Goal: Information Seeking & Learning: Understand process/instructions

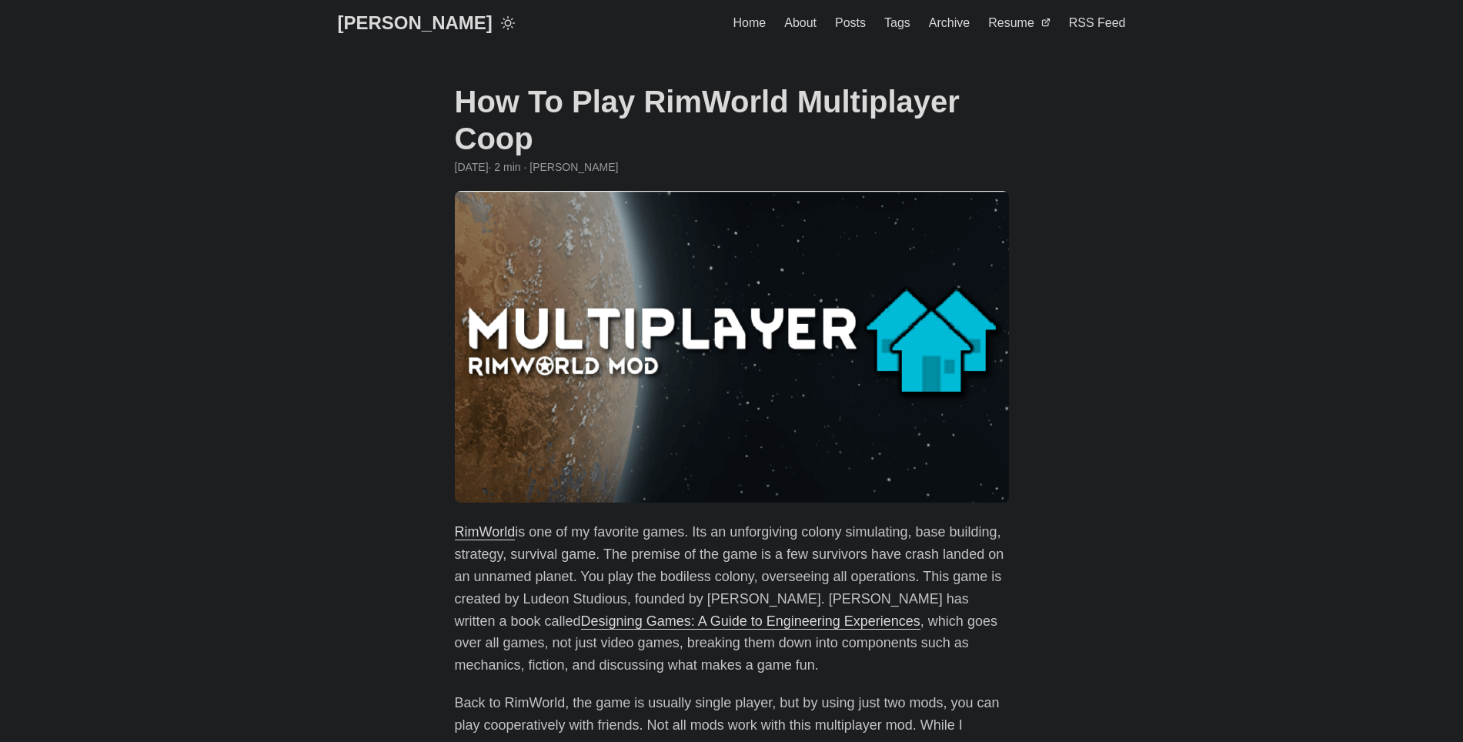
drag, startPoint x: 0, startPoint y: 0, endPoint x: 1187, endPoint y: 252, distance: 1214.0
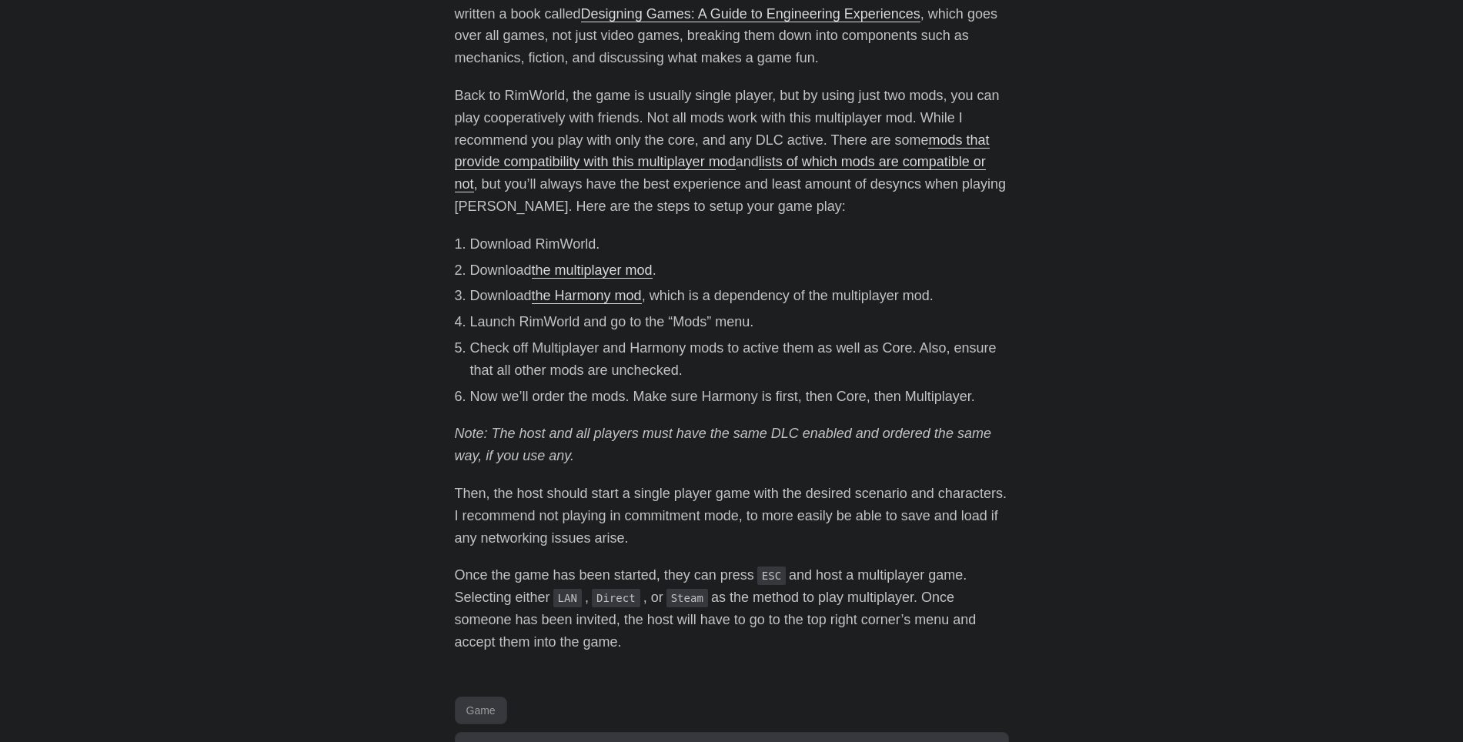
scroll to position [616, 0]
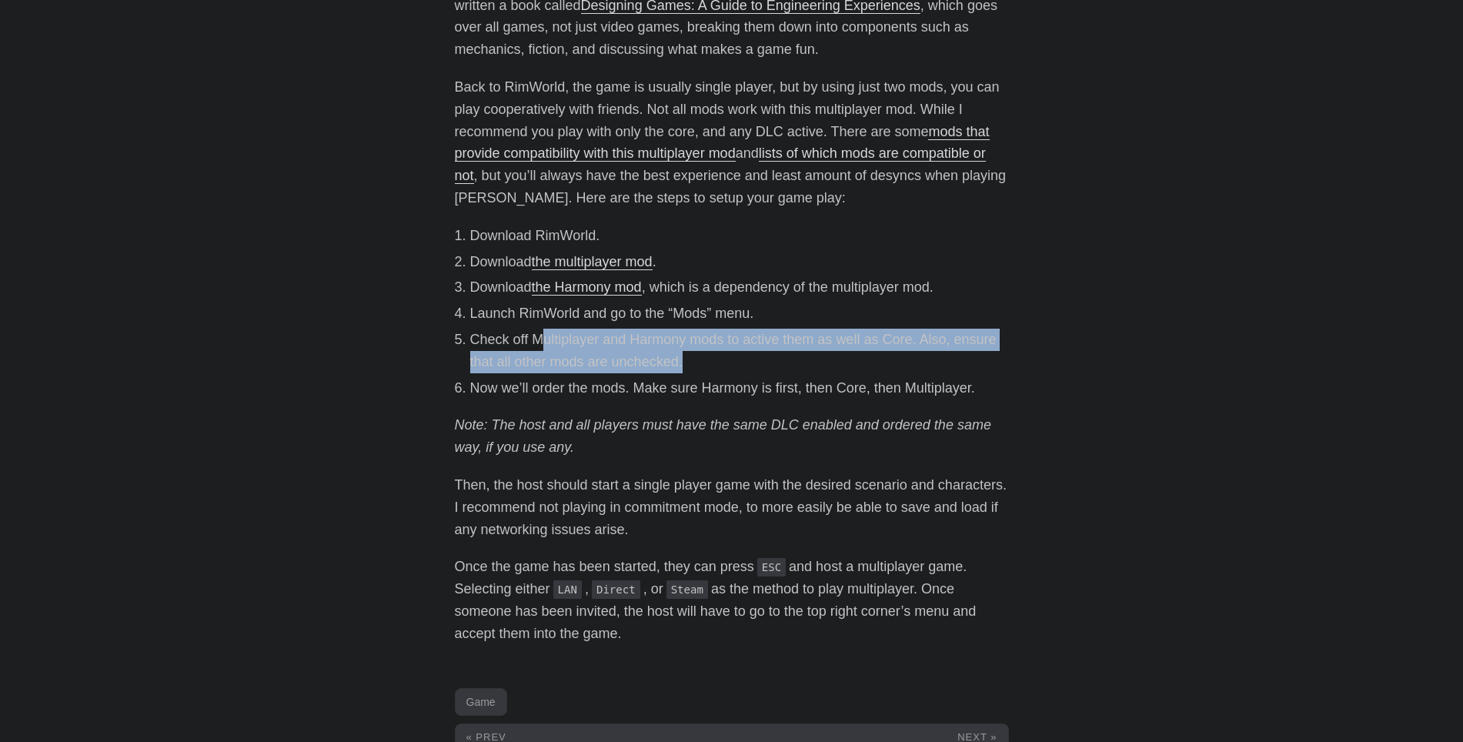
drag, startPoint x: 574, startPoint y: 337, endPoint x: 700, endPoint y: 359, distance: 128.0
click at [700, 359] on li "Check off Multiplayer and Harmony mods to active them as well as Core. Also, en…" at bounding box center [739, 351] width 539 height 45
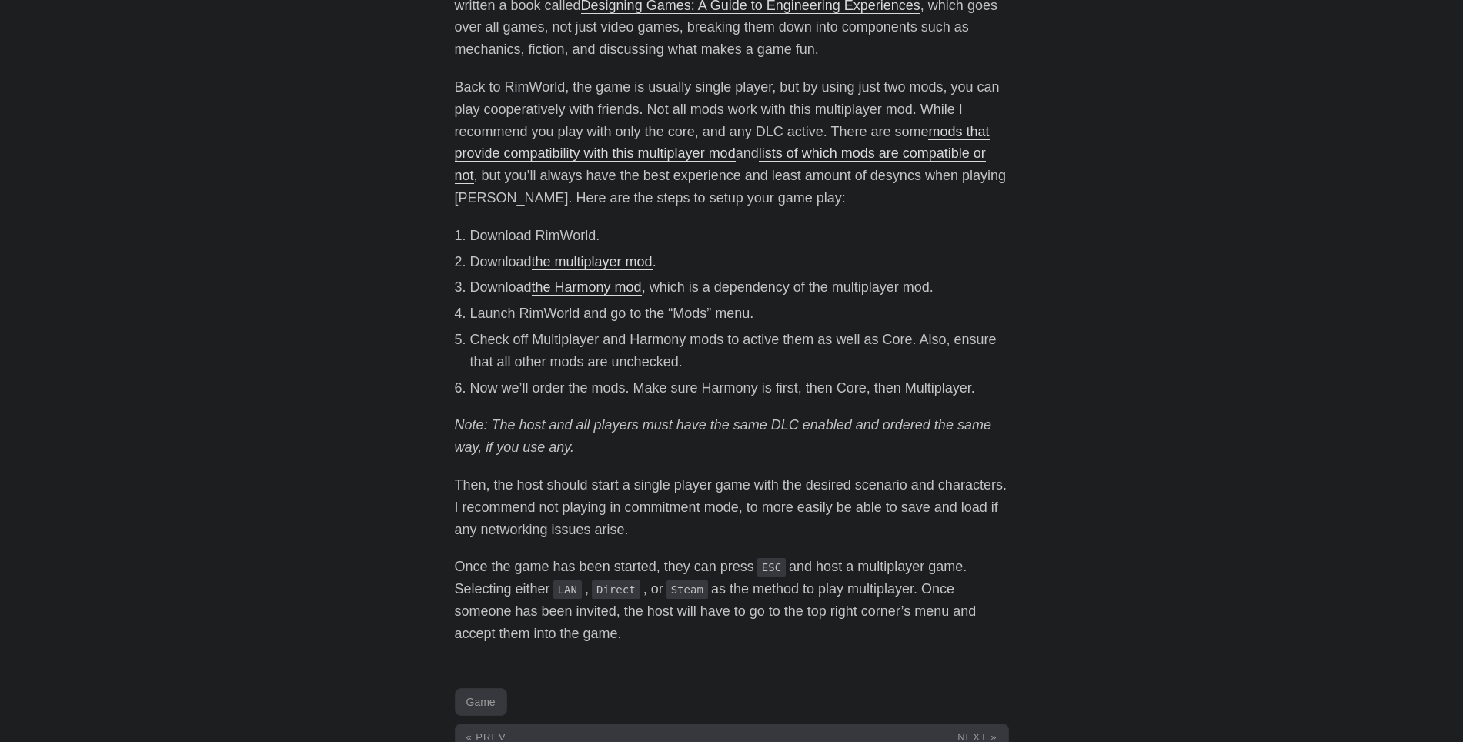
click at [546, 411] on div "RimWorld is one of my favorite games. Its an unforgiving colony simulating, bas…" at bounding box center [732, 274] width 554 height 739
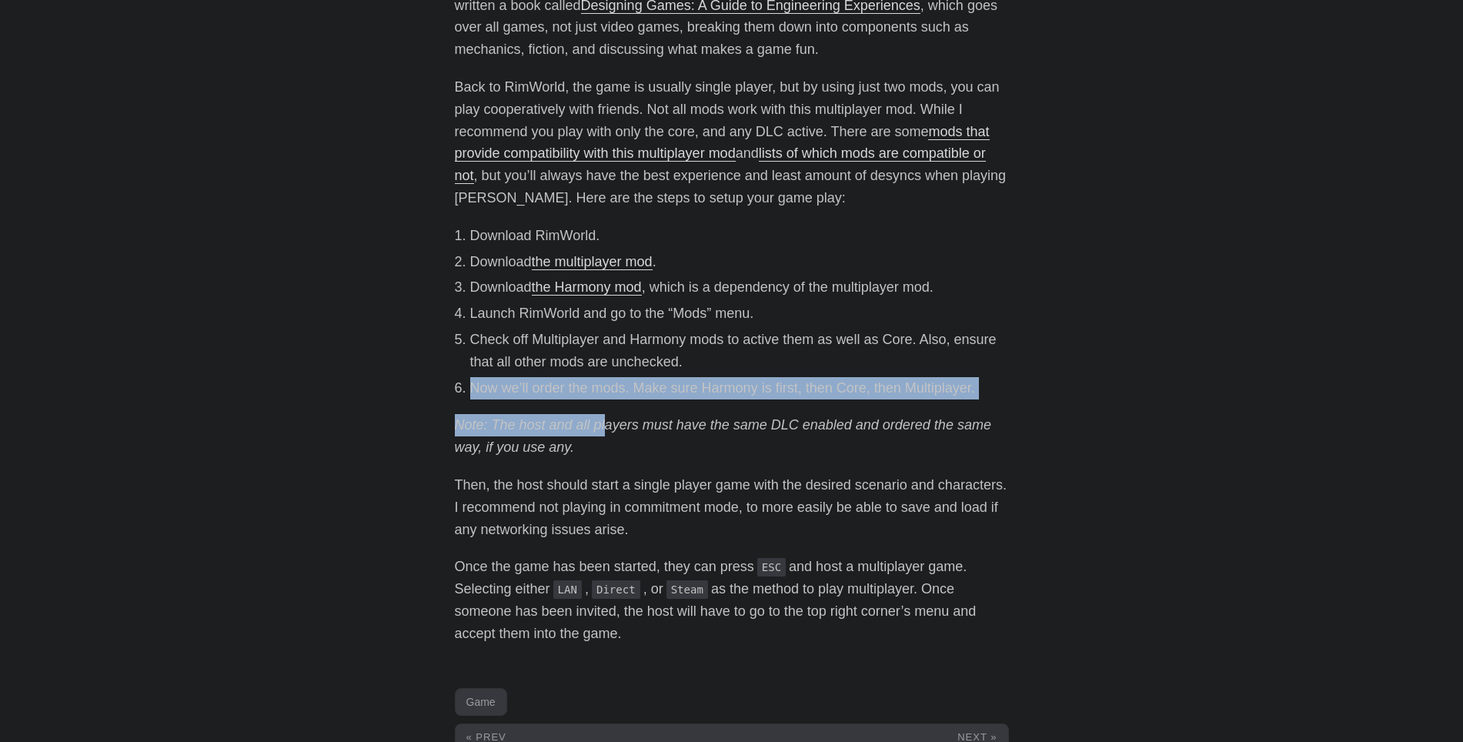
drag, startPoint x: 461, startPoint y: 387, endPoint x: 616, endPoint y: 399, distance: 155.9
click at [616, 399] on div "RimWorld is one of my favorite games. Its an unforgiving colony simulating, bas…" at bounding box center [732, 274] width 554 height 739
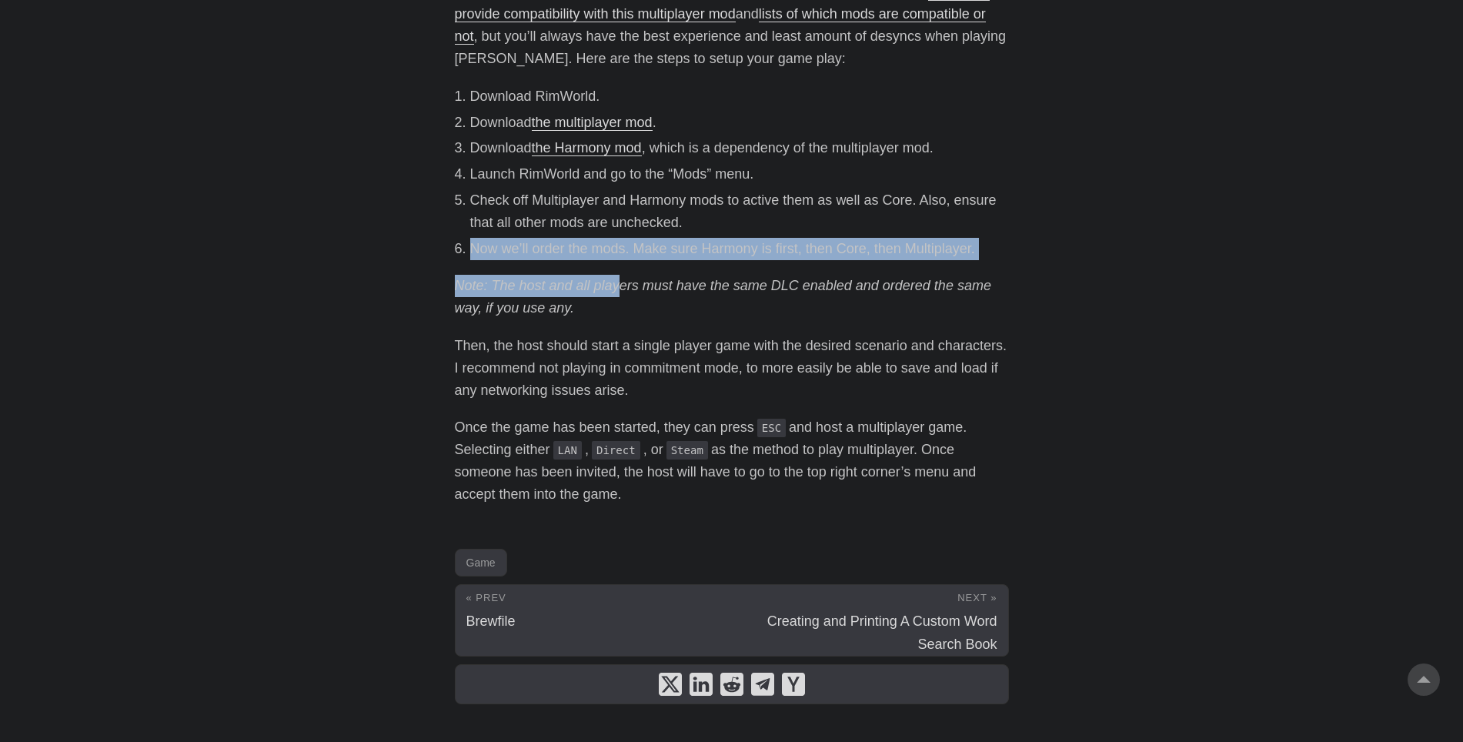
scroll to position [790, 0]
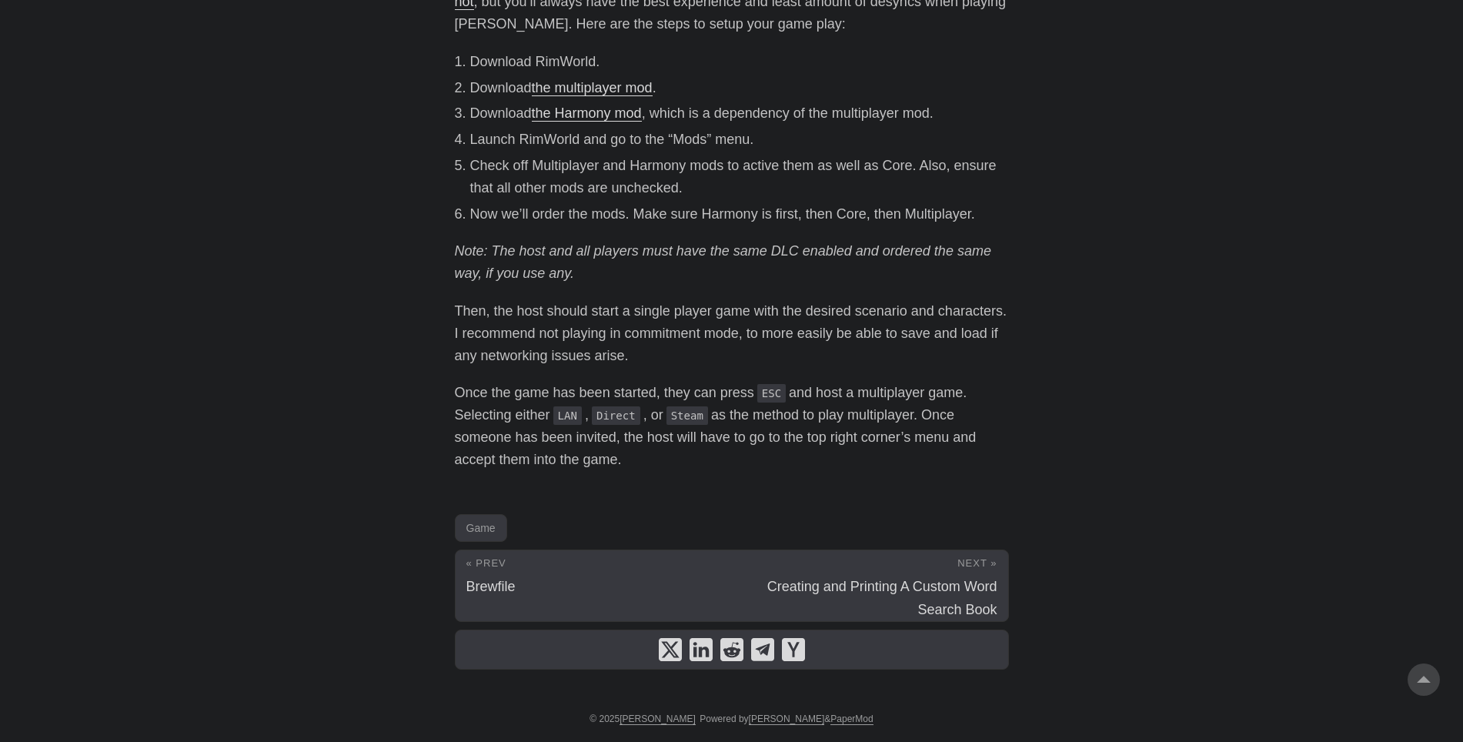
drag, startPoint x: 256, startPoint y: 385, endPoint x: 272, endPoint y: 391, distance: 17.3
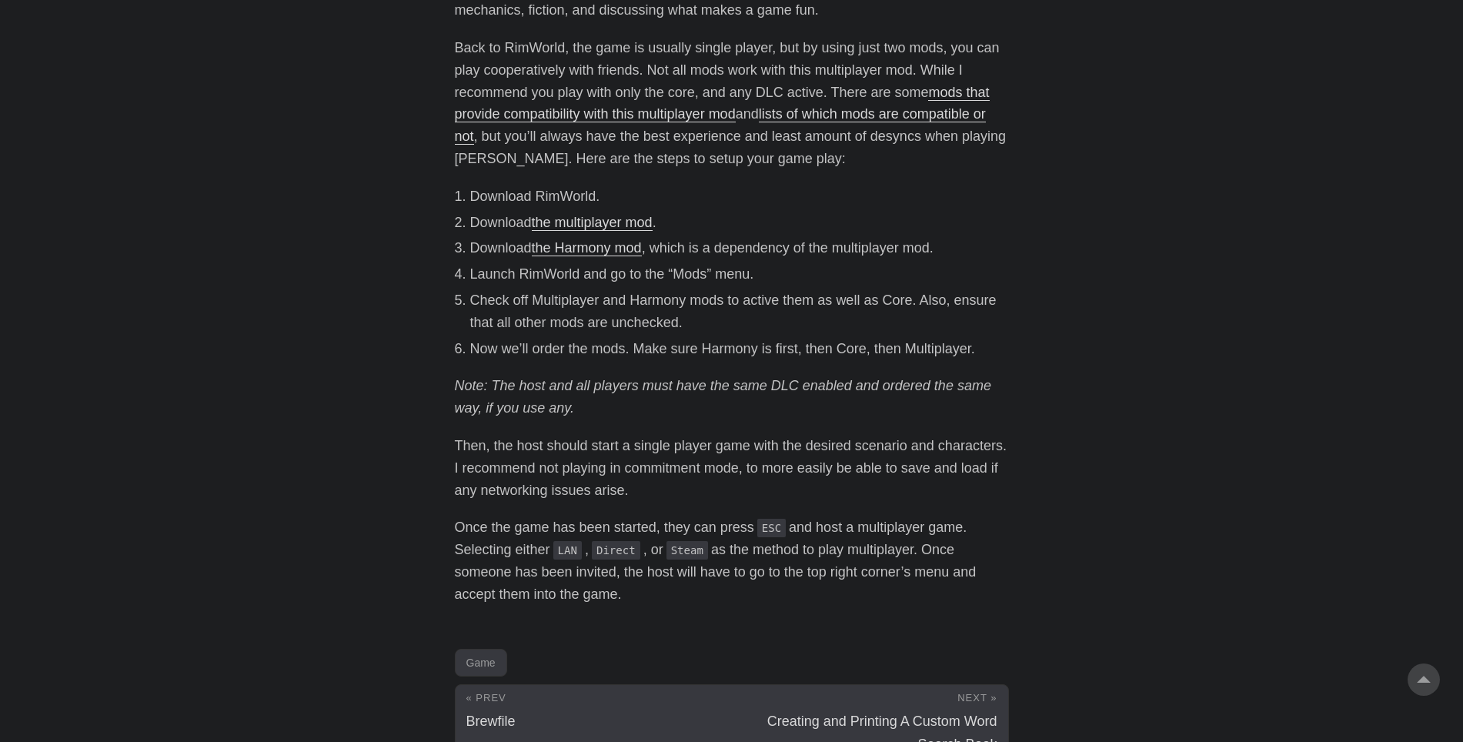
scroll to position [636, 0]
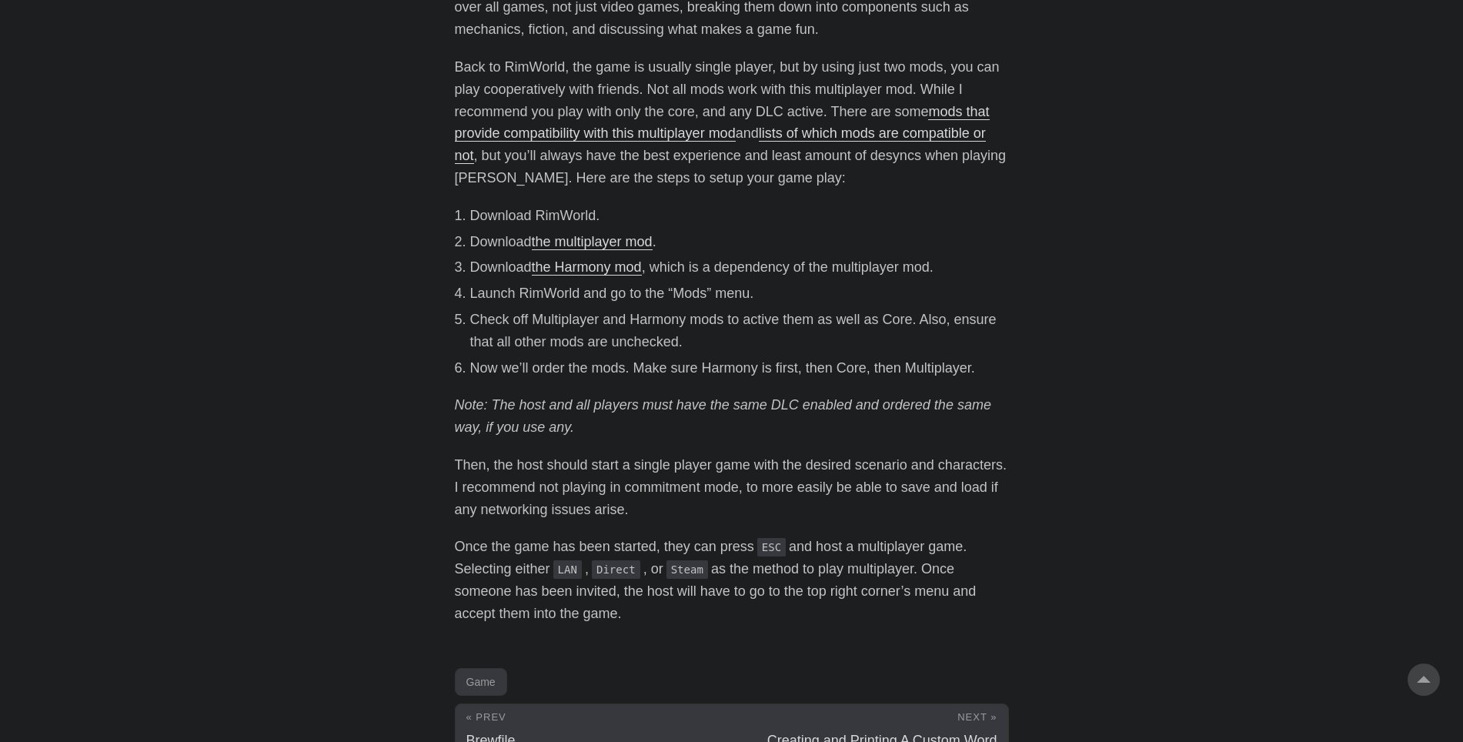
click at [386, 292] on body "[PERSON_NAME] Home About Posts Tags Archive Resume" at bounding box center [731, 129] width 1463 height 1531
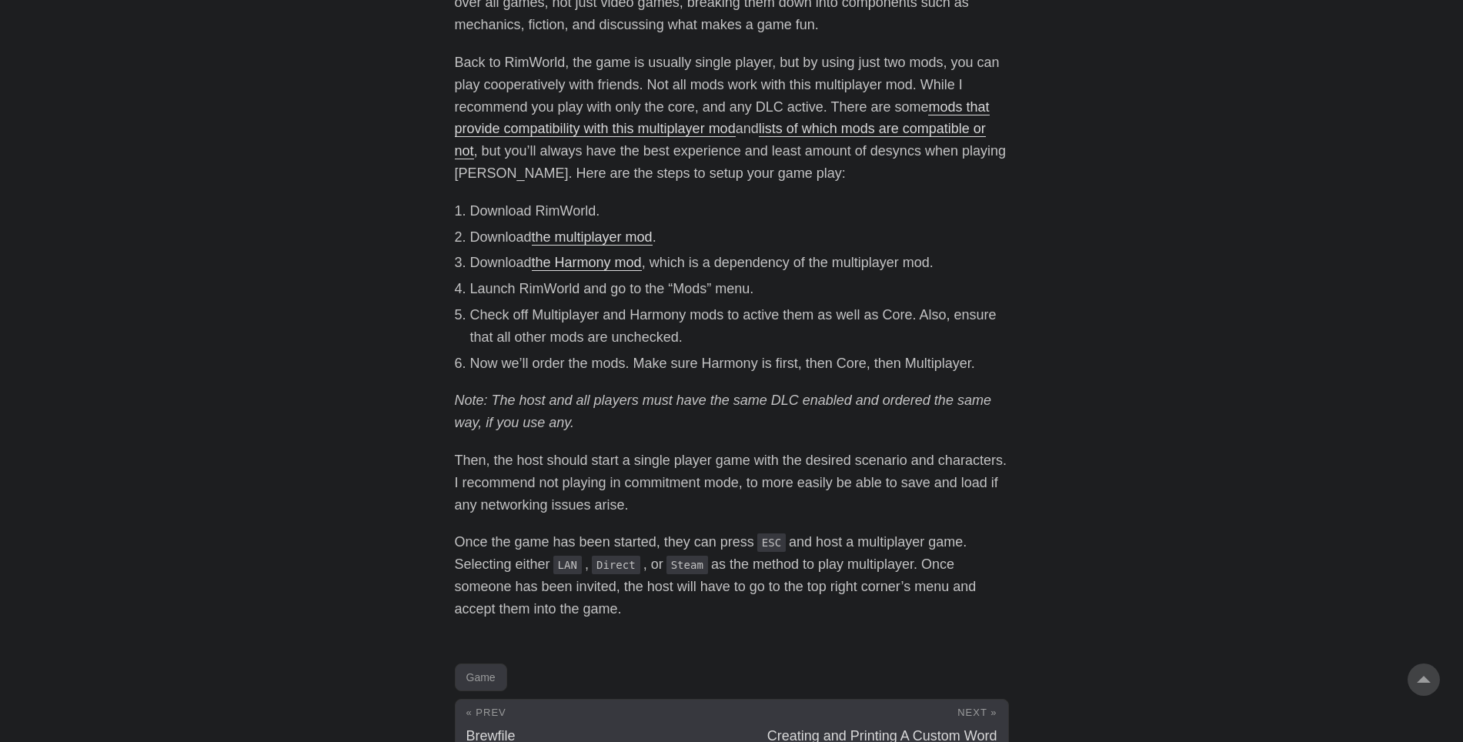
scroll to position [713, 0]
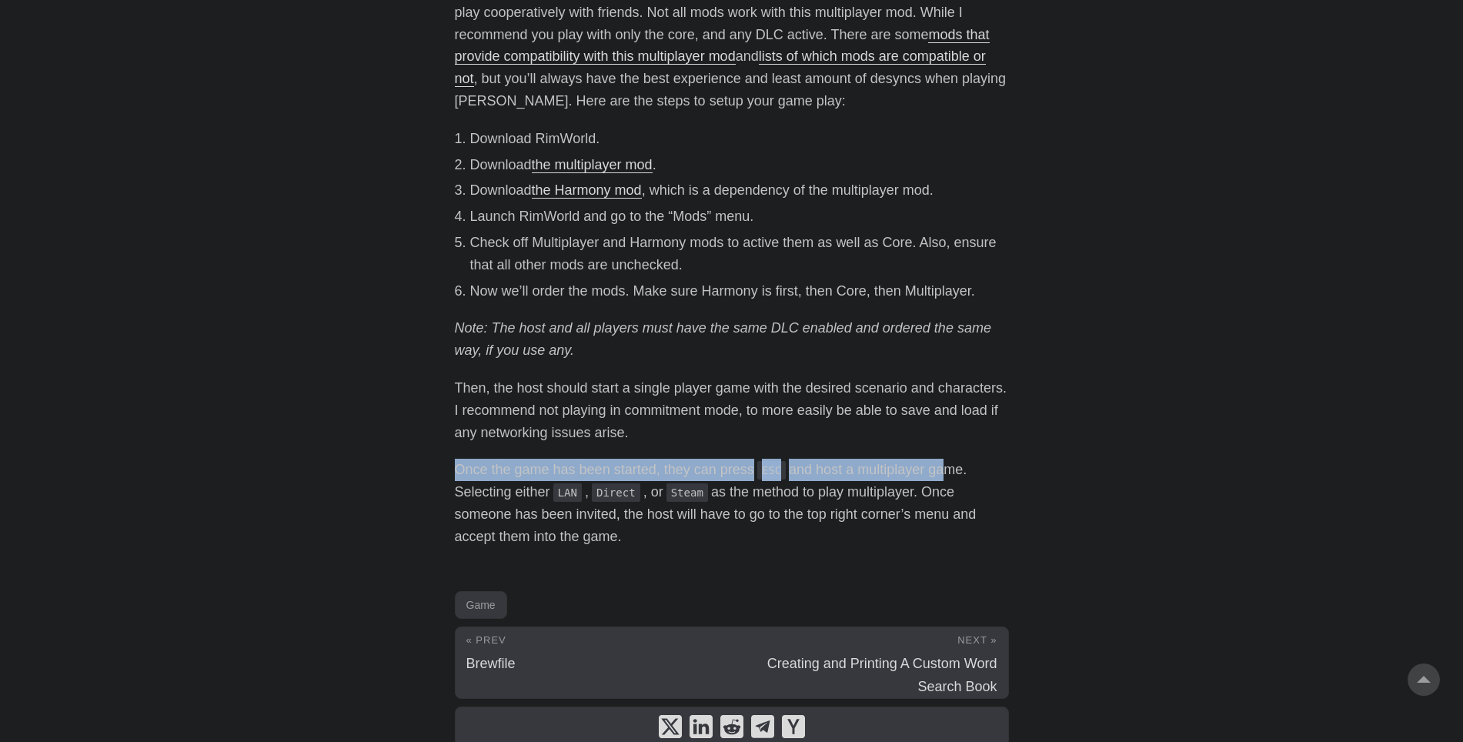
drag, startPoint x: 448, startPoint y: 466, endPoint x: 939, endPoint y: 466, distance: 491.0
click at [939, 466] on main "How To Play RimWorld Multiplayer Coop [DATE] · 2 min · [PERSON_NAME] RimWorld i…" at bounding box center [731, 53] width 591 height 1439
